Goal: Information Seeking & Learning: Learn about a topic

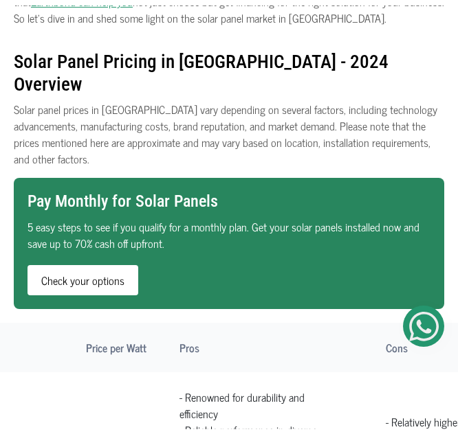
scroll to position [666, 0]
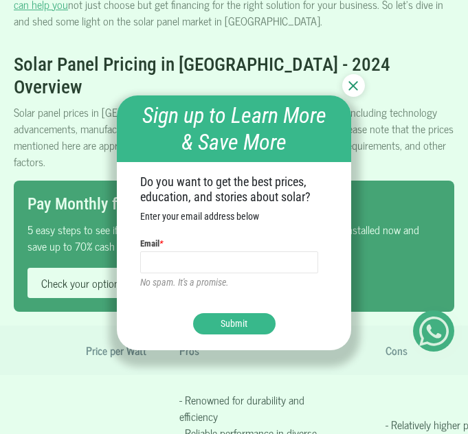
click at [354, 91] on div at bounding box center [353, 85] width 23 height 23
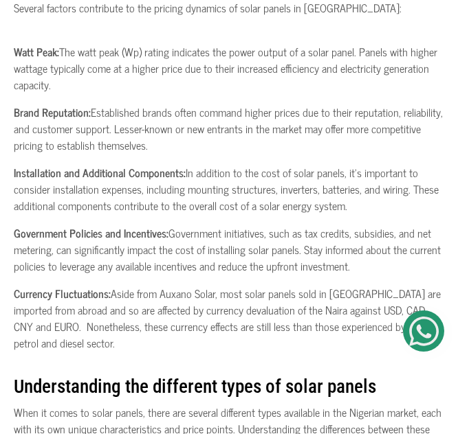
scroll to position [7770, 0]
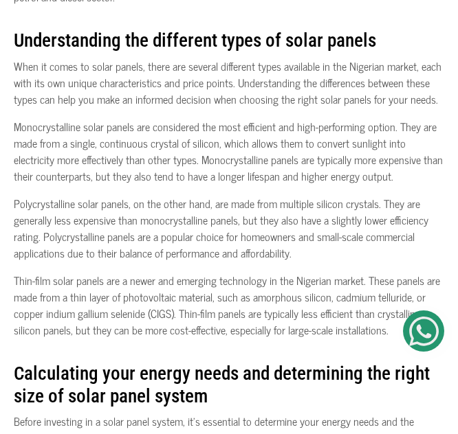
drag, startPoint x: 29, startPoint y: 102, endPoint x: 436, endPoint y: 205, distance: 420.4
copy div "Solar Panel Brand Bottom Line Price per Watt Pros Cons Renogy Renowned for dura…"
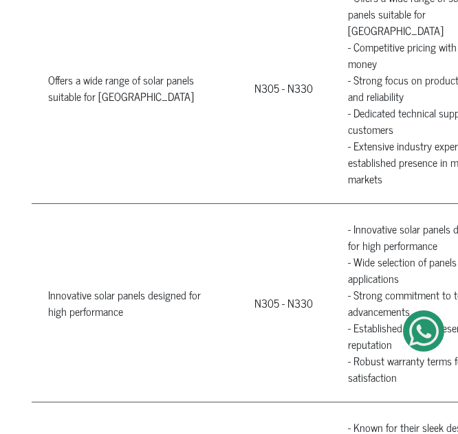
scroll to position [0, 89]
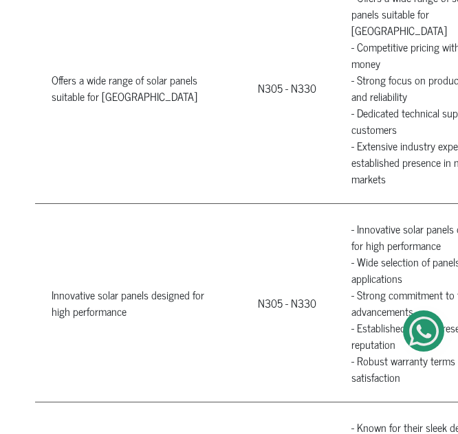
click at [225, 322] on td "Innovative solar panels designed for high performance" at bounding box center [138, 302] width 206 height 199
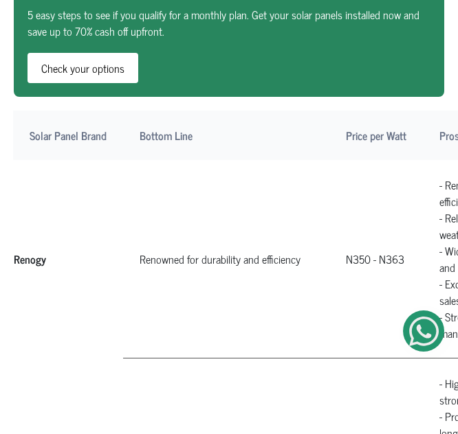
scroll to position [883, 0]
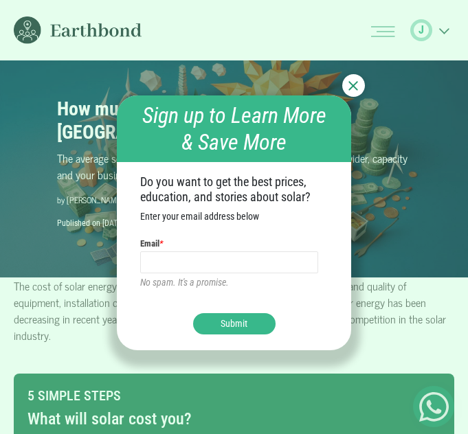
click at [348, 83] on img at bounding box center [353, 86] width 10 height 10
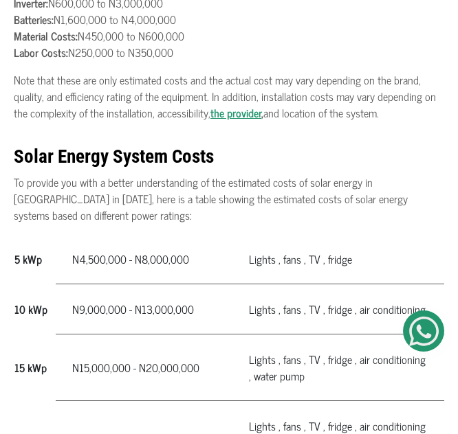
scroll to position [718, 0]
